Goal: Use online tool/utility: Utilize a website feature to perform a specific function

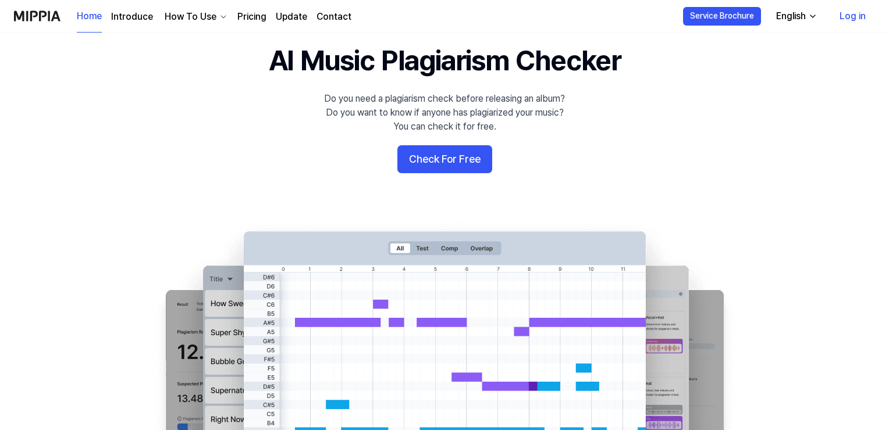
scroll to position [58, 0]
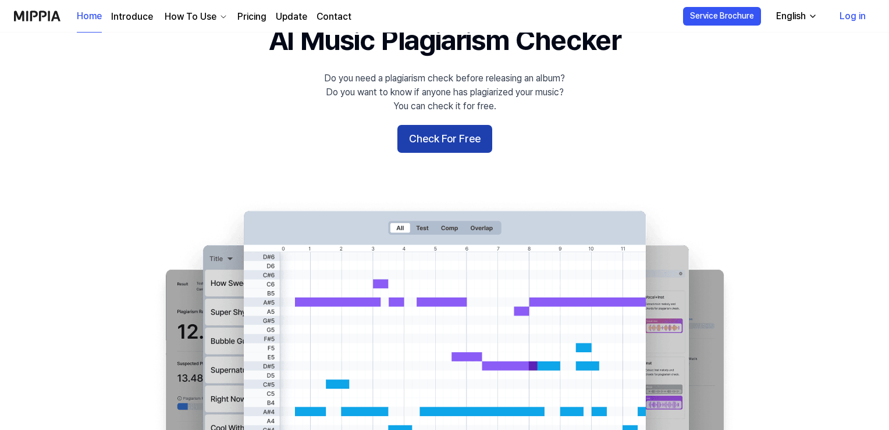
click at [465, 146] on button "Check For Free" at bounding box center [444, 139] width 95 height 28
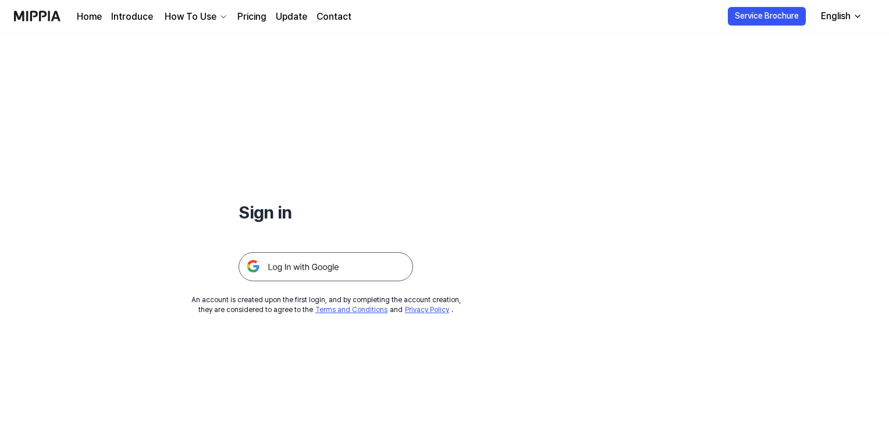
click at [279, 270] on img at bounding box center [326, 266] width 175 height 29
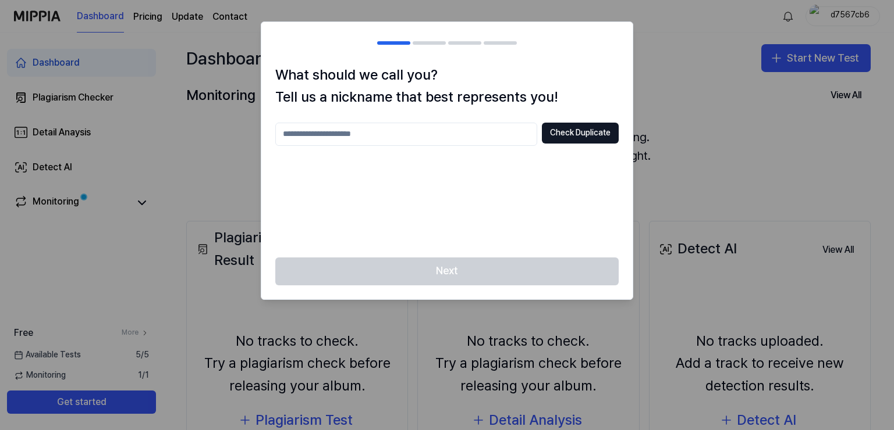
click at [447, 132] on input "text" at bounding box center [406, 134] width 262 height 23
type input "********"
click at [598, 129] on button "Check Duplicate" at bounding box center [580, 133] width 77 height 21
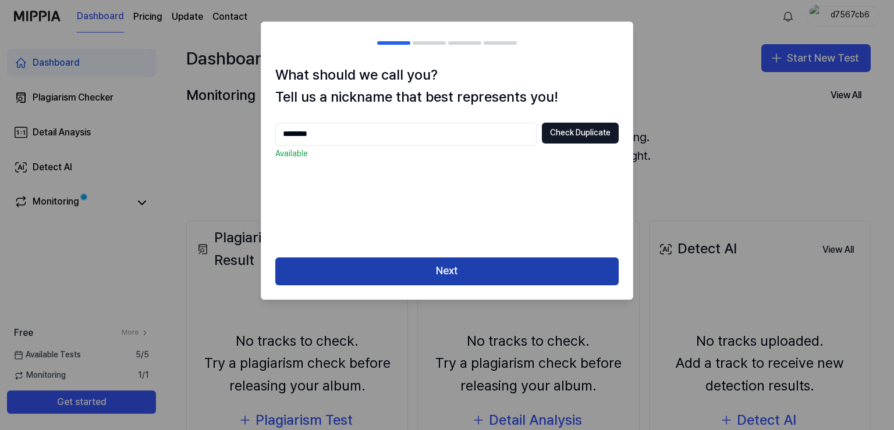
click at [438, 269] on button "Next" at bounding box center [446, 272] width 343 height 28
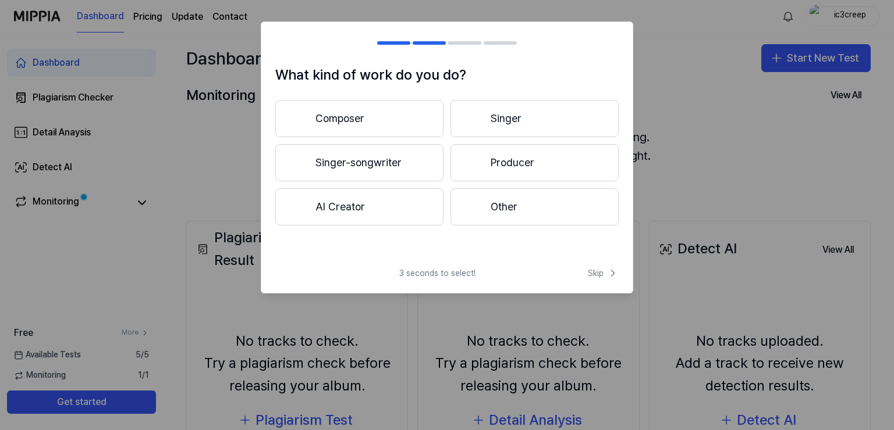
click at [351, 112] on button "Composer" at bounding box center [359, 118] width 168 height 37
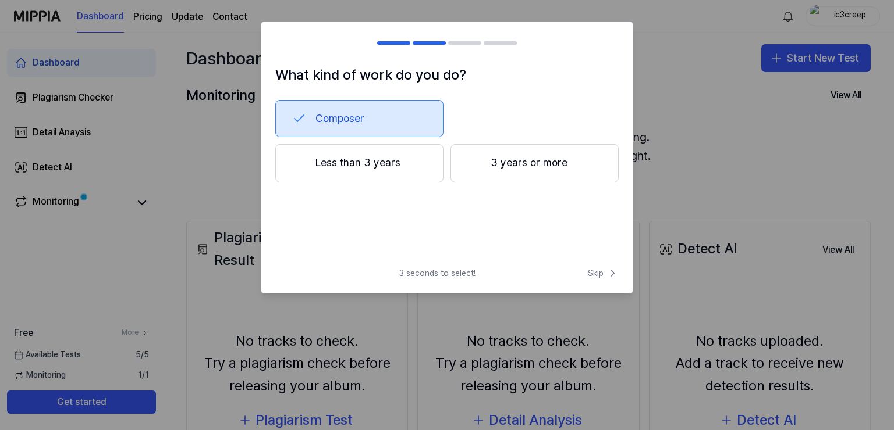
click at [511, 158] on button "3 years or more" at bounding box center [534, 163] width 168 height 38
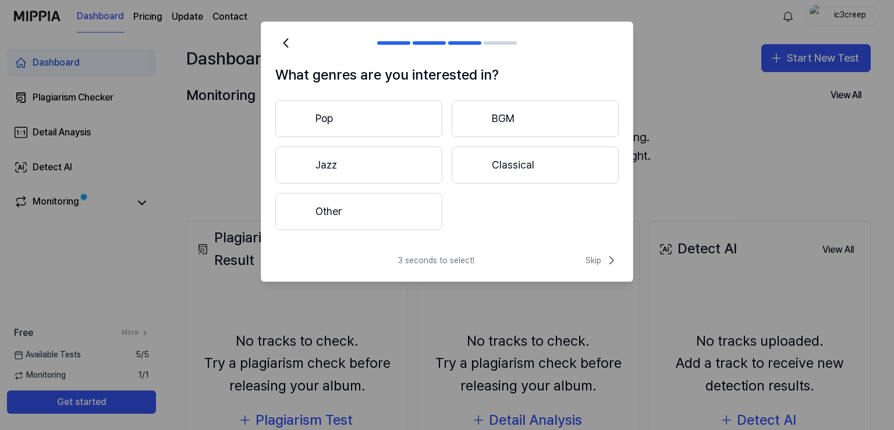
click at [377, 213] on button "Other" at bounding box center [358, 211] width 167 height 37
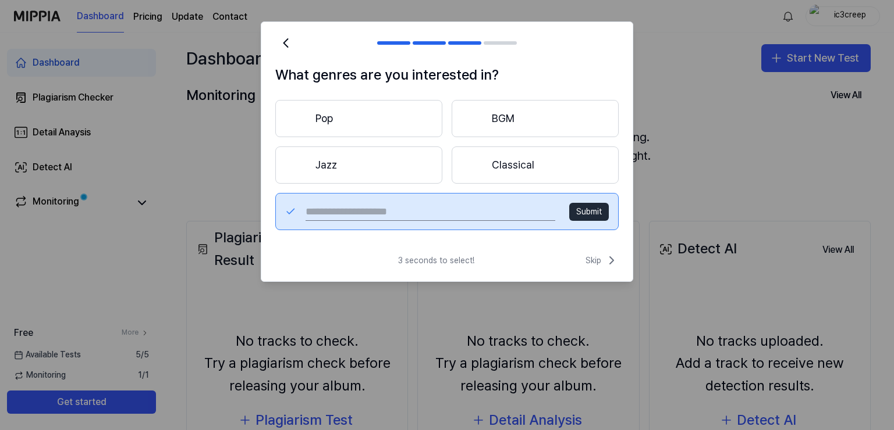
click at [379, 213] on input "text" at bounding box center [430, 211] width 250 height 19
type input "**********"
click at [587, 209] on button "Submit" at bounding box center [589, 212] width 40 height 19
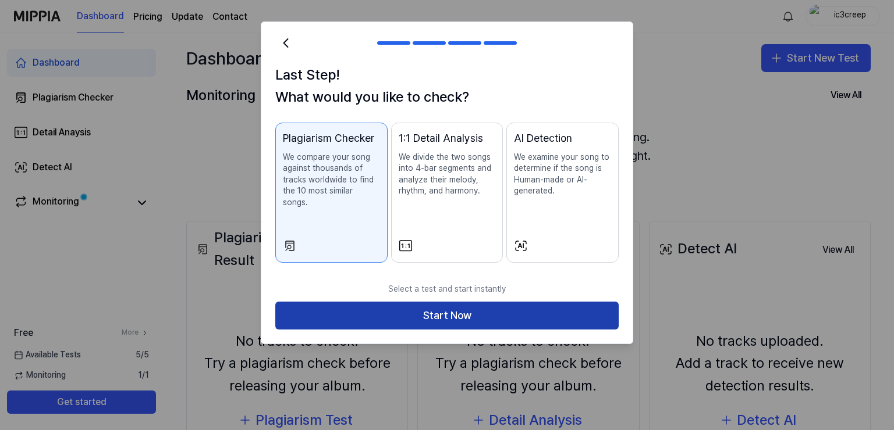
click at [449, 302] on button "Start Now" at bounding box center [446, 316] width 343 height 28
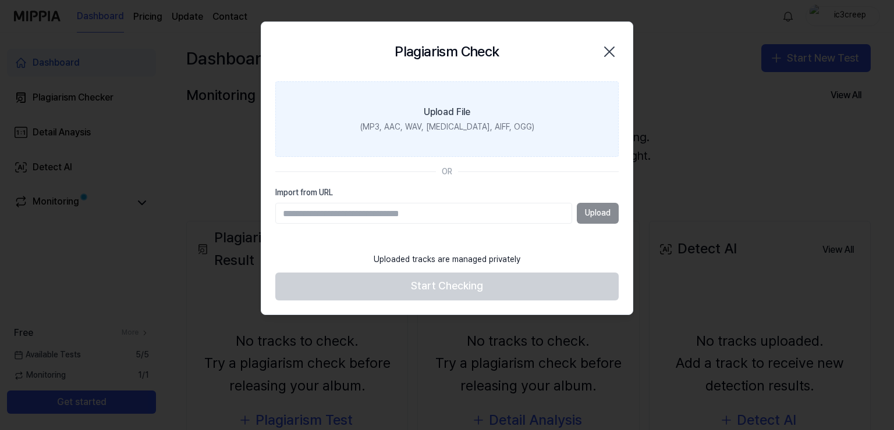
click at [497, 110] on label "Upload File (MP3, AAC, WAV, FLAC, AIFF, OGG)" at bounding box center [446, 119] width 343 height 76
click at [0, 0] on input "Upload File (MP3, AAC, WAV, FLAC, AIFF, OGG)" at bounding box center [0, 0] width 0 height 0
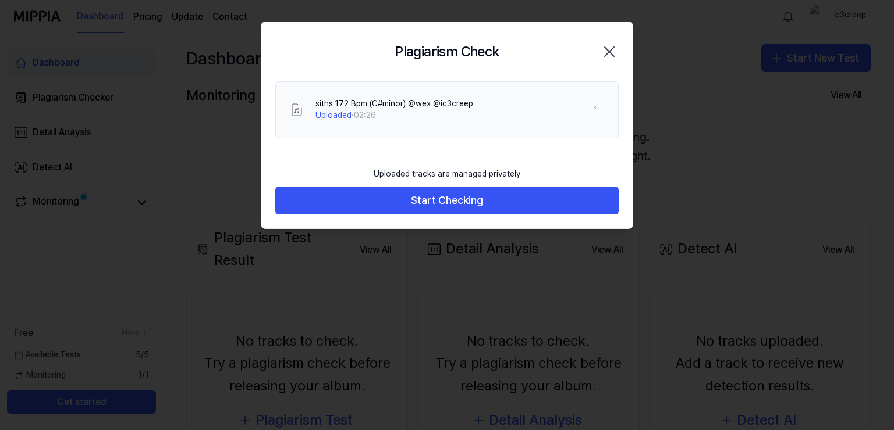
click at [463, 207] on button "Start Checking" at bounding box center [446, 201] width 343 height 28
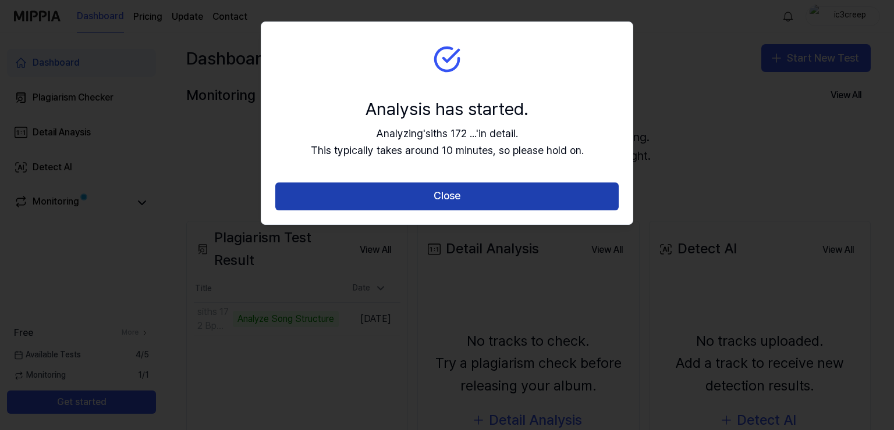
click at [513, 192] on button "Close" at bounding box center [446, 197] width 343 height 28
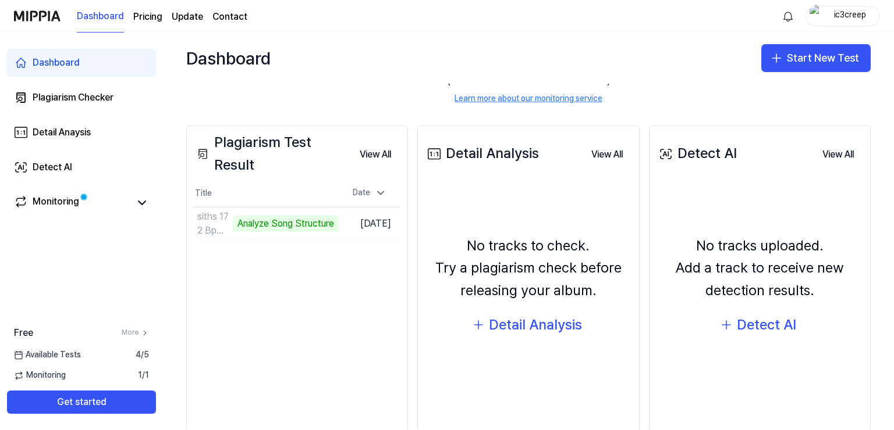
scroll to position [116, 0]
